Goal: Task Accomplishment & Management: Manage account settings

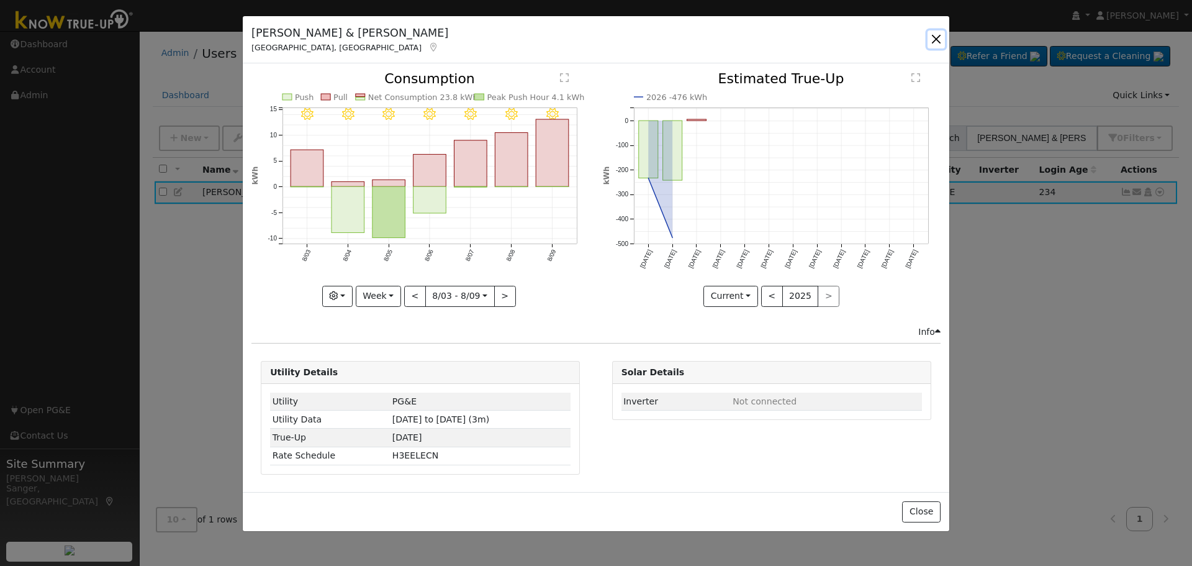
drag, startPoint x: 934, startPoint y: 36, endPoint x: 1154, endPoint y: 95, distance: 227.6
click at [962, 45] on div "Antonio & [PERSON_NAME] Fresno, [GEOGRAPHIC_DATA] Default Account Default Accou…" at bounding box center [596, 283] width 1192 height 566
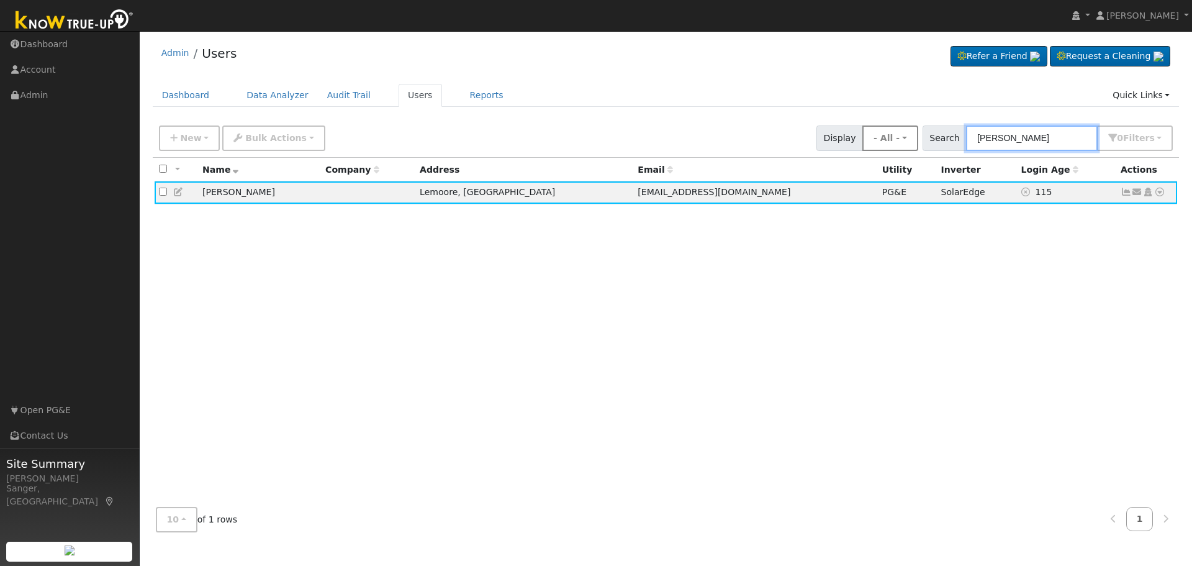
drag, startPoint x: 1053, startPoint y: 142, endPoint x: 924, endPoint y: 139, distance: 128.5
click at [924, 139] on div "New Add User Quick Add Quick Connect Quick Convert Lead Bulk Actions Send Email…" at bounding box center [665, 136] width 1019 height 30
click at [1068, 136] on input "Joseph Annon" at bounding box center [1032, 137] width 132 height 25
drag, startPoint x: 1067, startPoint y: 138, endPoint x: 921, endPoint y: 138, distance: 146.5
click at [921, 138] on div "New Add User Quick Add Quick Connect Quick Convert Lead Bulk Actions Send Email…" at bounding box center [665, 136] width 1019 height 30
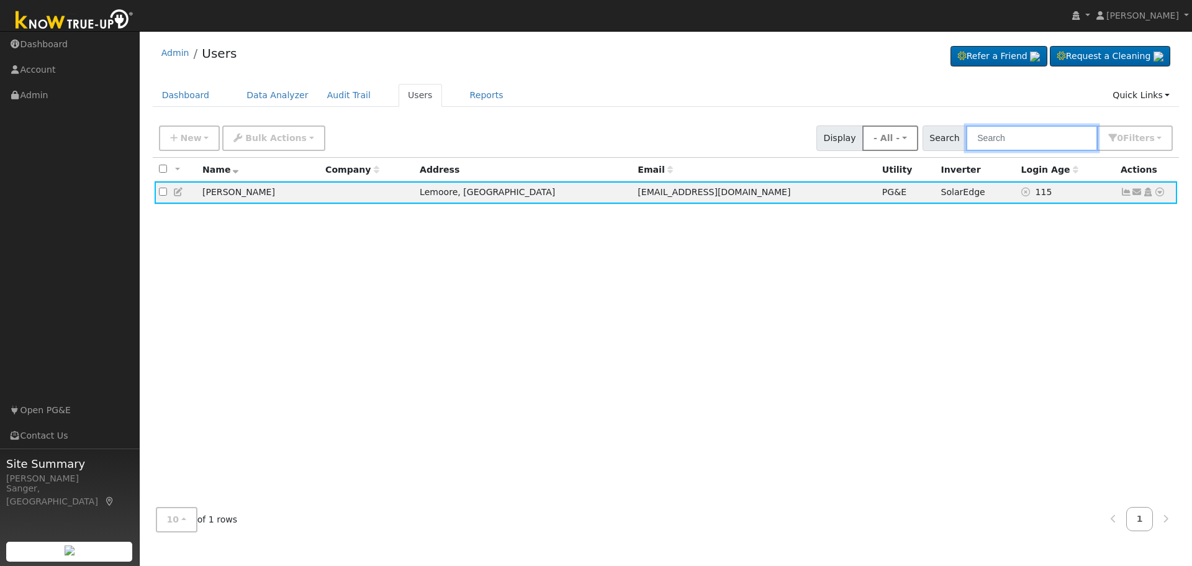
paste input "Steve and Jennifer Lewis"
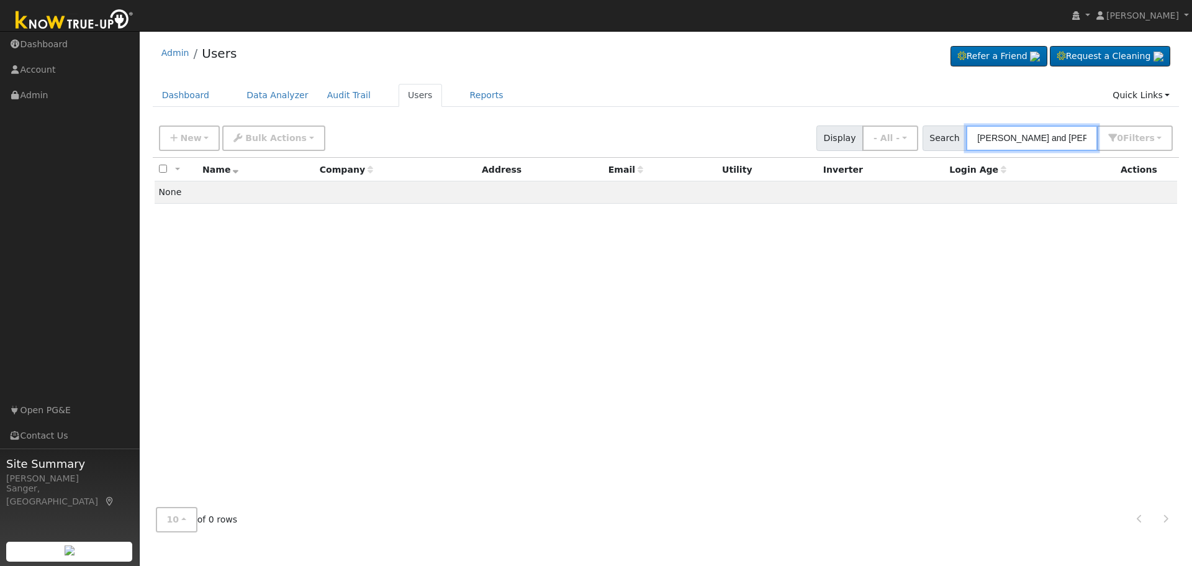
drag, startPoint x: 1058, startPoint y: 139, endPoint x: 935, endPoint y: 140, distance: 122.9
click at [935, 140] on div "Search Steve and Jennifer Lewis 0 Filter s My accounts Role Show - All - Show L…" at bounding box center [1048, 137] width 251 height 25
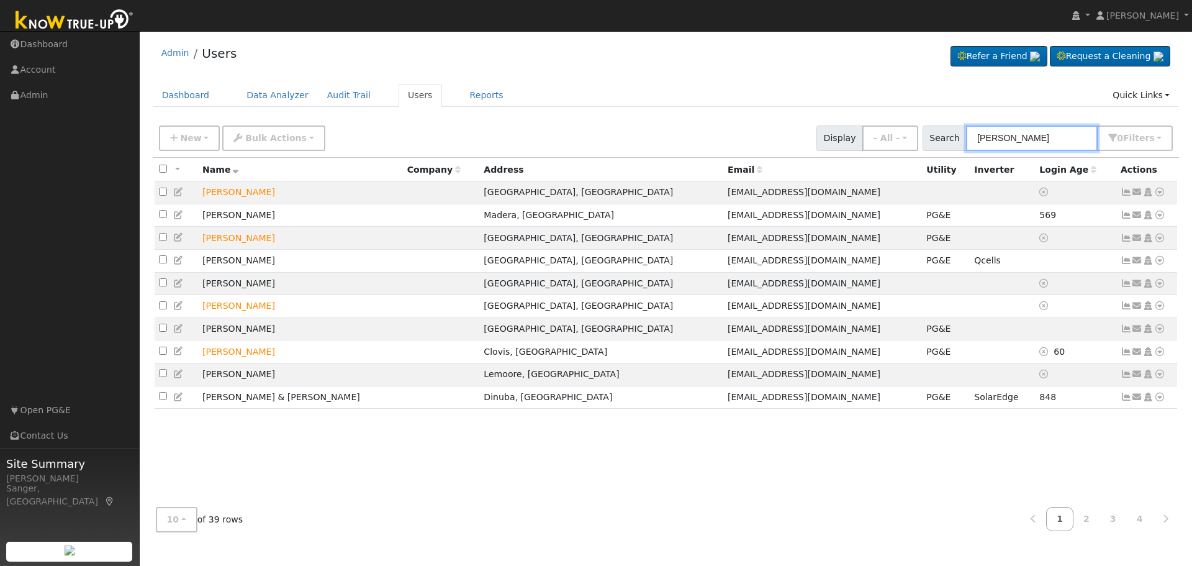
drag, startPoint x: 1025, startPoint y: 138, endPoint x: 949, endPoint y: 138, distance: 75.7
click at [949, 138] on div "Search Lewis 0 Filter s My accounts Role Show - All - Show Leads Admin Billing …" at bounding box center [1048, 137] width 251 height 25
paste input "sjlewis78@yahoo.com"
type input "sjlewis78@yahoo.com"
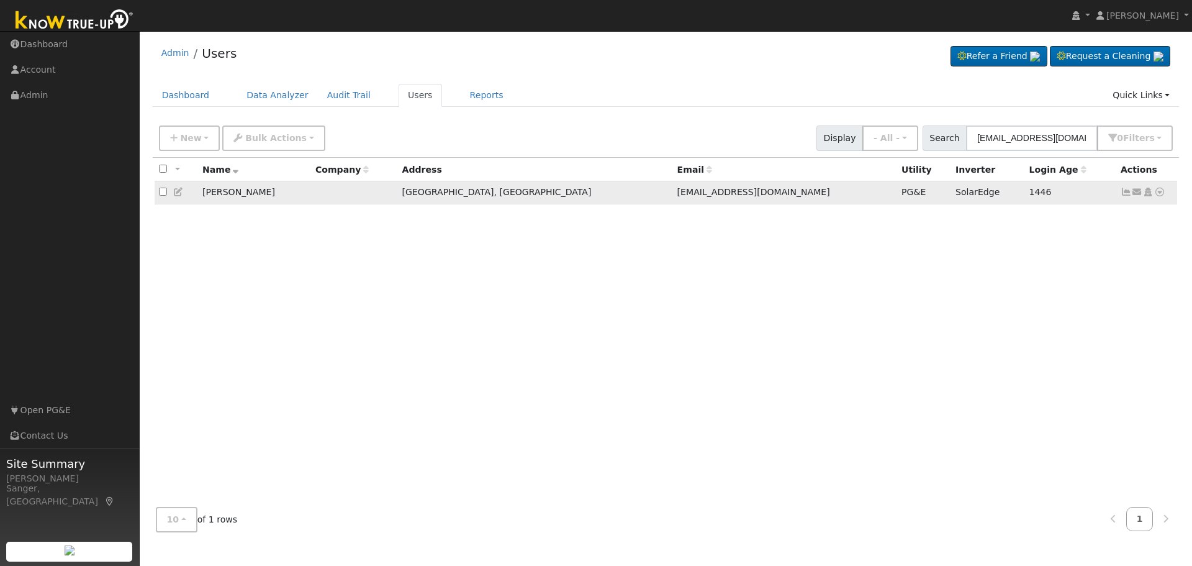
click at [1124, 194] on icon at bounding box center [1126, 191] width 11 height 9
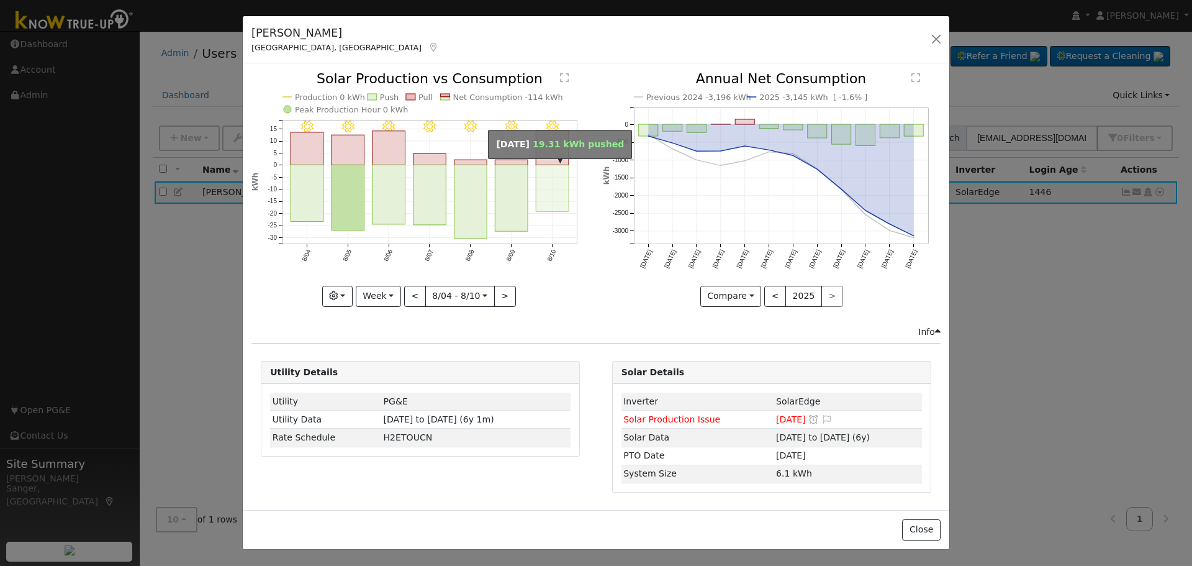
click at [553, 202] on rect "onclick=""" at bounding box center [552, 188] width 33 height 47
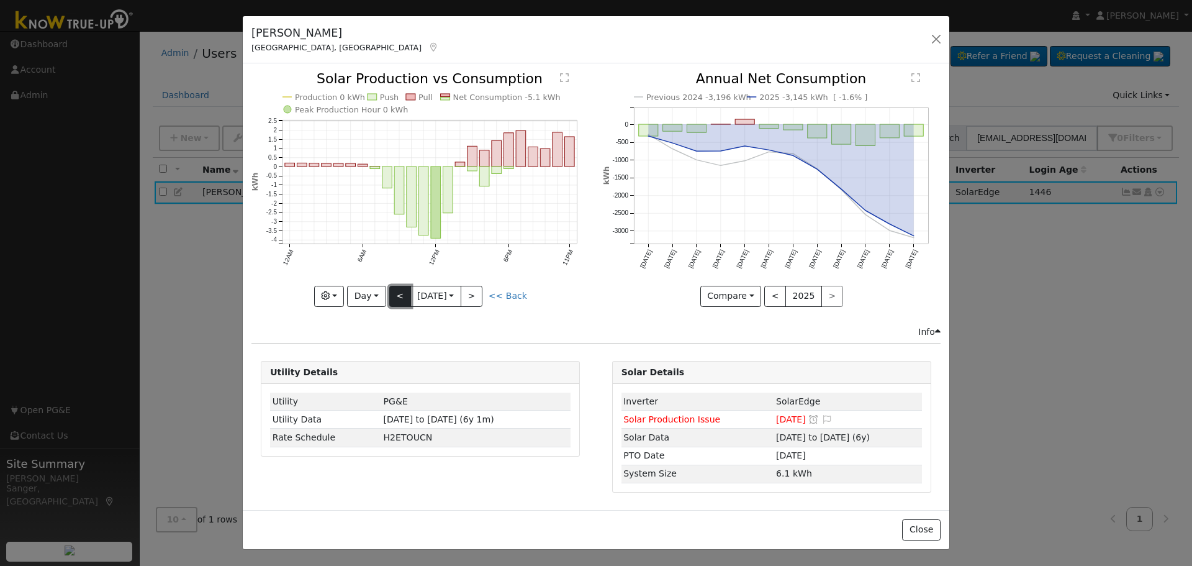
click at [398, 292] on button "<" at bounding box center [400, 296] width 22 height 21
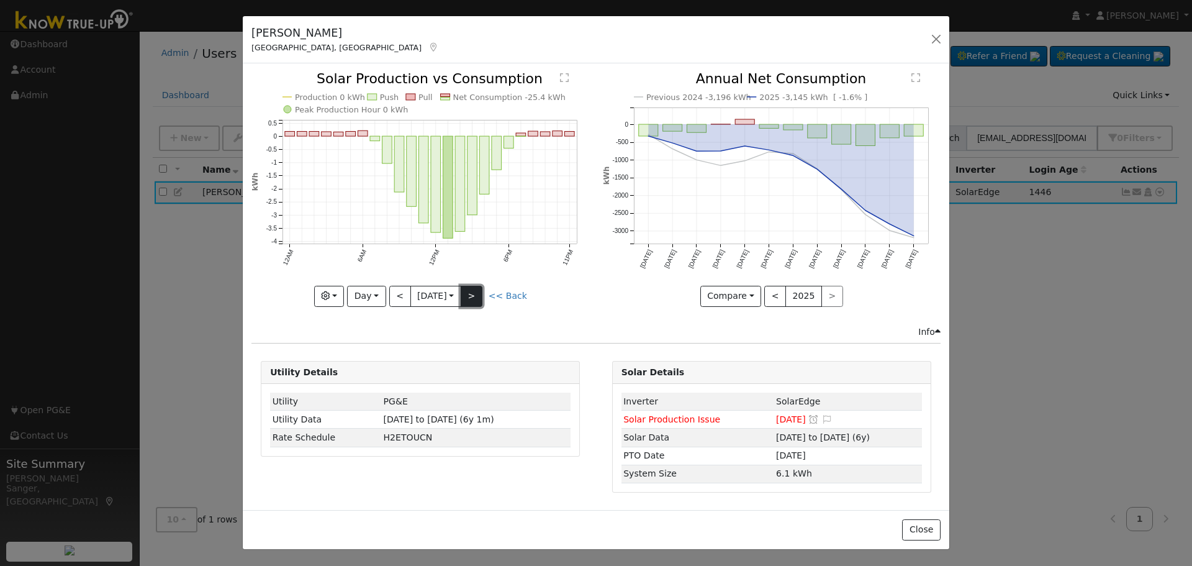
click at [473, 294] on button ">" at bounding box center [472, 296] width 22 height 21
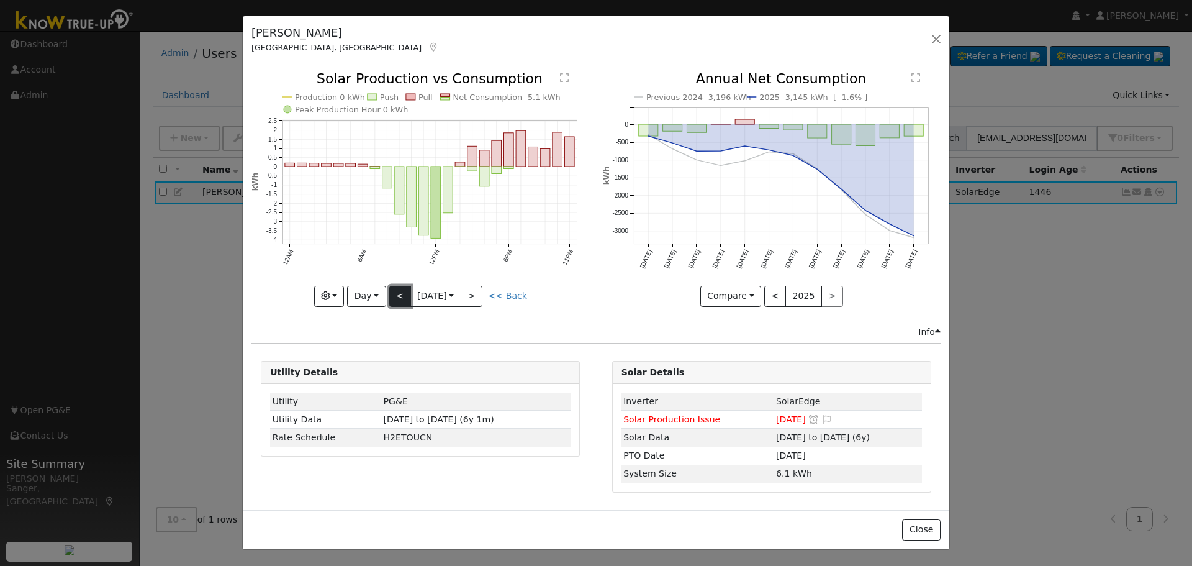
click at [401, 299] on button "<" at bounding box center [400, 296] width 22 height 21
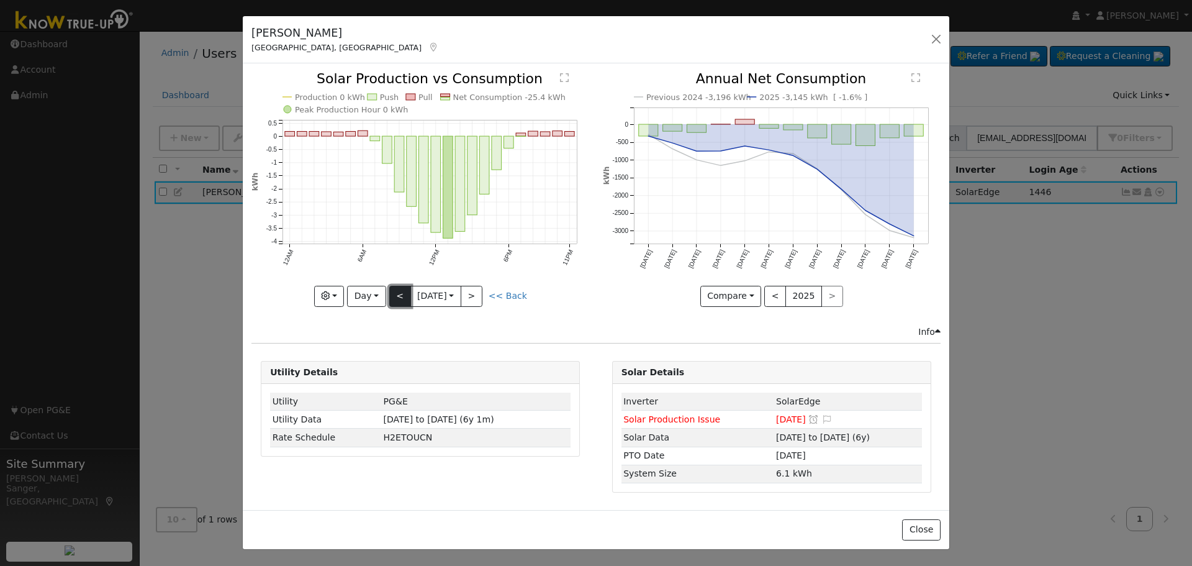
click at [401, 299] on button "<" at bounding box center [400, 296] width 22 height 21
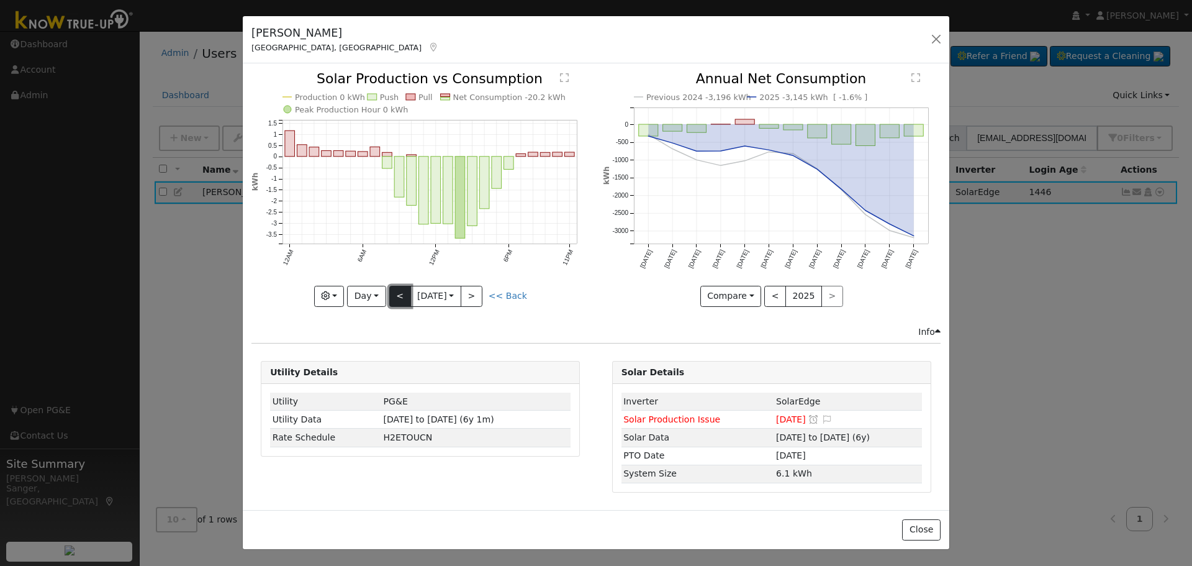
click at [401, 299] on button "<" at bounding box center [400, 296] width 22 height 21
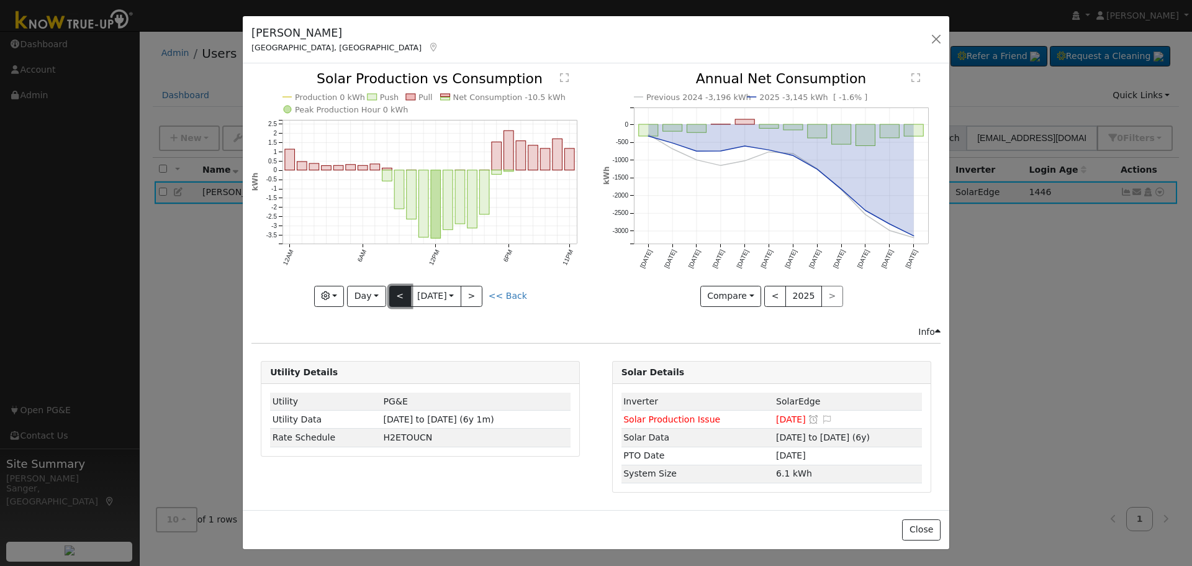
click at [395, 299] on button "<" at bounding box center [400, 296] width 22 height 21
click at [395, 298] on button "<" at bounding box center [400, 296] width 22 height 21
type input "2025-08-04"
click at [933, 36] on button "button" at bounding box center [936, 38] width 17 height 17
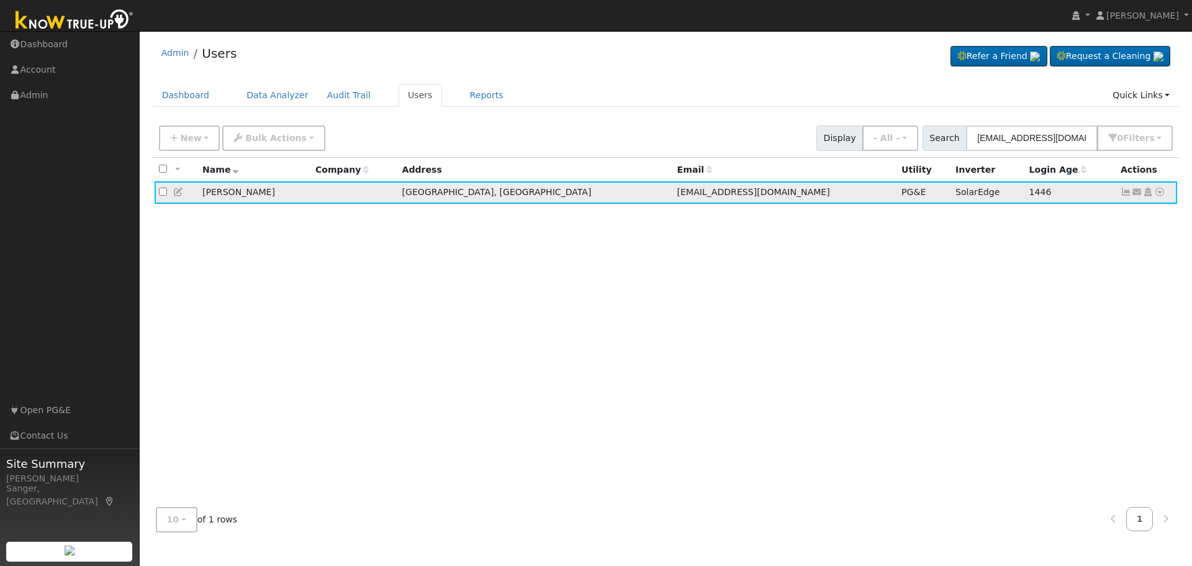
click at [178, 192] on icon at bounding box center [178, 191] width 11 height 9
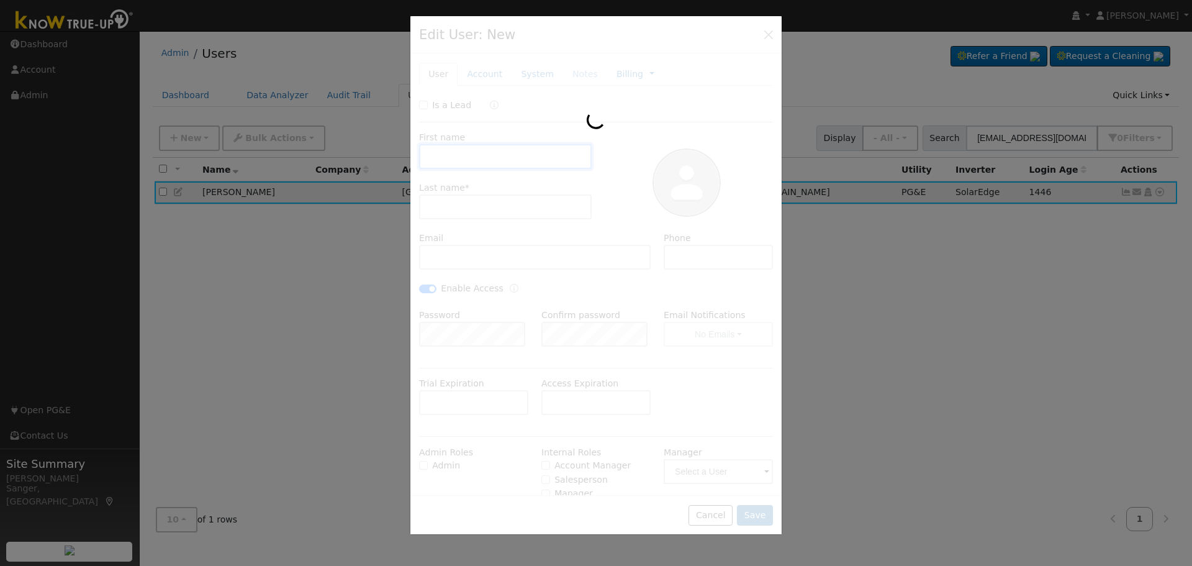
type input "Steve"
type input "Lewis"
type input "sjlewis78@yahoo.com"
type input "559-638-7010"
checkbox input "true"
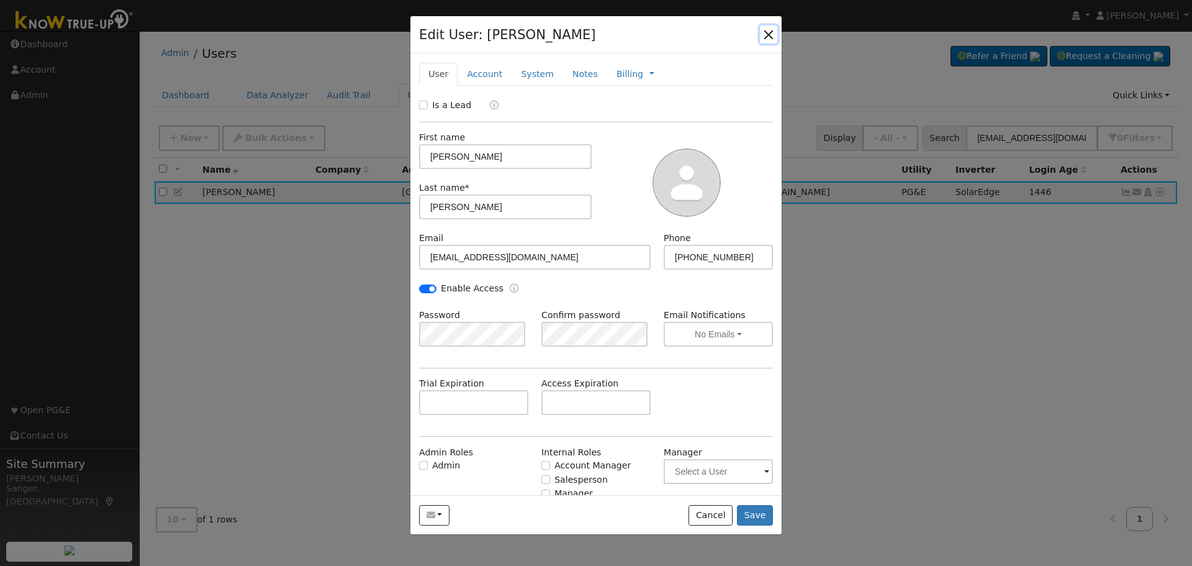
click at [770, 30] on button "button" at bounding box center [768, 33] width 17 height 17
